Goal: Obtain resource: Download file/media

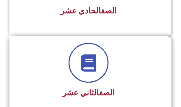
scroll to position [1039, 0]
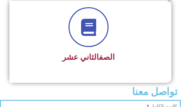
click at [88, 39] on link at bounding box center [88, 27] width 40 height 40
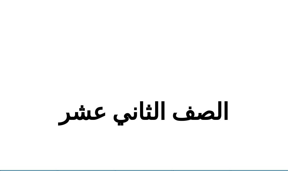
scroll to position [47, 0]
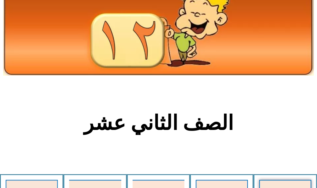
drag, startPoint x: 5, startPoint y: 0, endPoint x: 163, endPoint y: 129, distance: 203.7
click at [163, 107] on h2 "الصف الثاني عشر" at bounding box center [159, 123] width 208 height 24
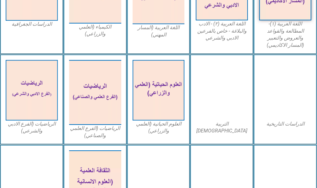
scroll to position [326, 0]
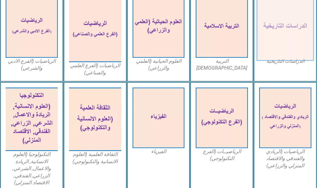
click at [181, 33] on img at bounding box center [284, 27] width 57 height 67
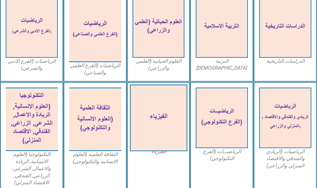
click at [154, 107] on img at bounding box center [158, 117] width 57 height 67
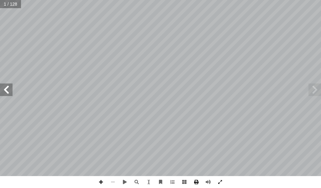
click at [197, 183] on span at bounding box center [197, 182] width 12 height 12
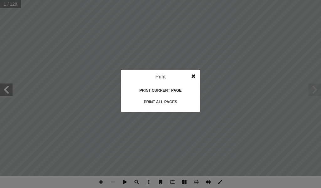
click at [158, 100] on div "Print all pages" at bounding box center [160, 102] width 63 height 10
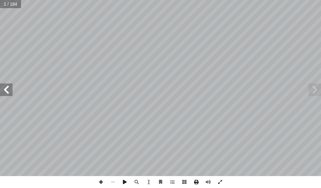
click at [195, 181] on span at bounding box center [197, 182] width 12 height 12
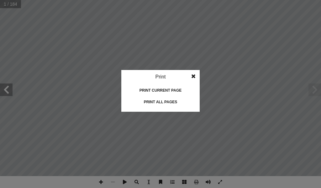
click at [157, 99] on div "Print all pages" at bounding box center [160, 102] width 63 height 10
